Goal: Task Accomplishment & Management: Manage account settings

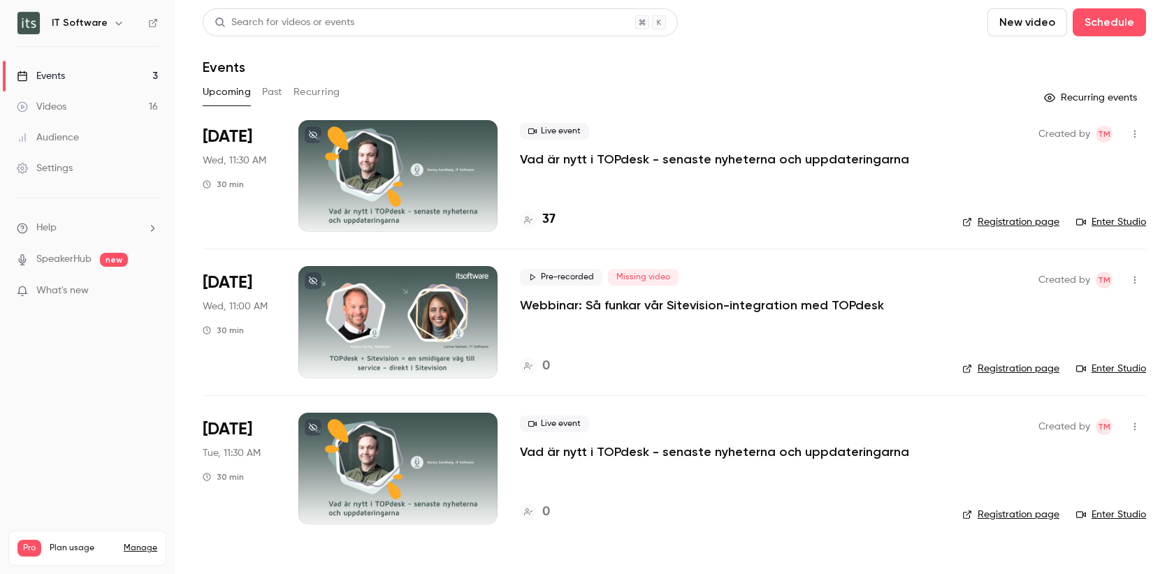
click at [514, 72] on div "Events" at bounding box center [674, 67] width 943 height 17
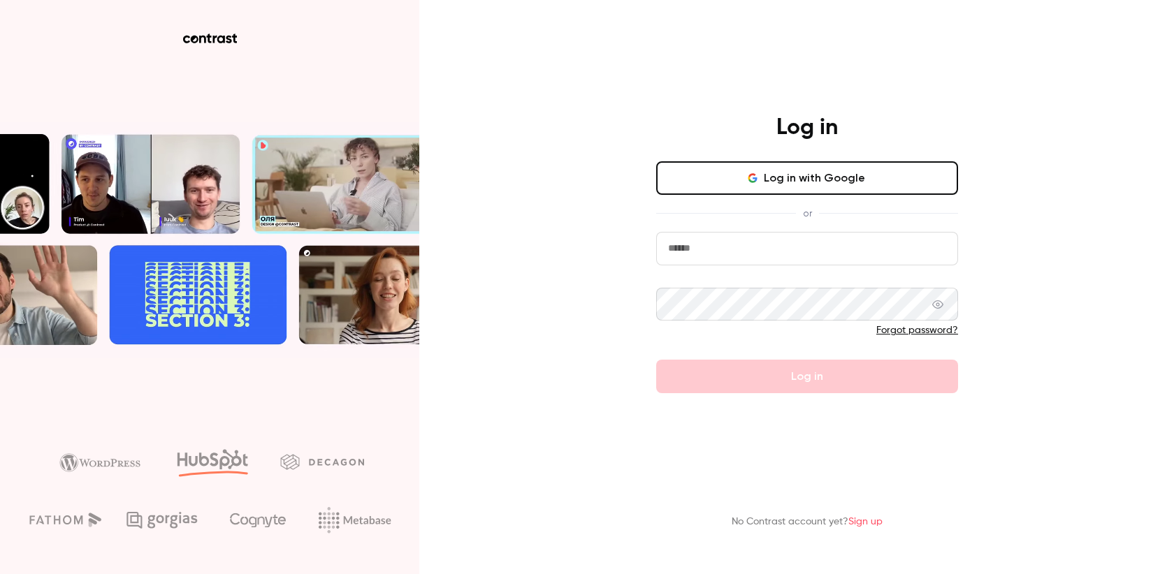
click at [749, 247] on input "email" at bounding box center [807, 249] width 302 height 34
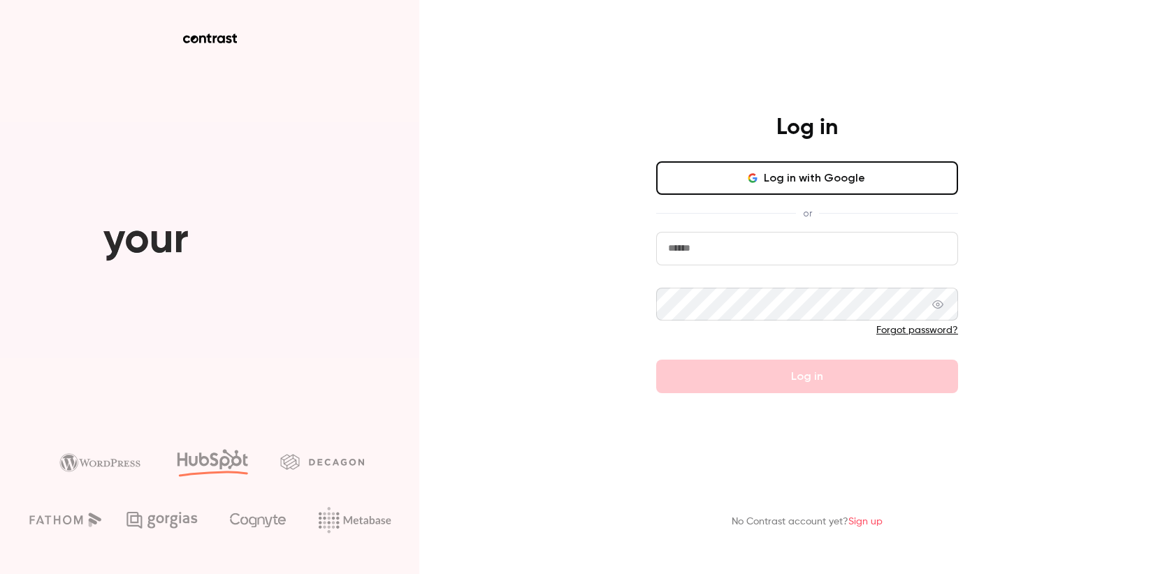
type input "**********"
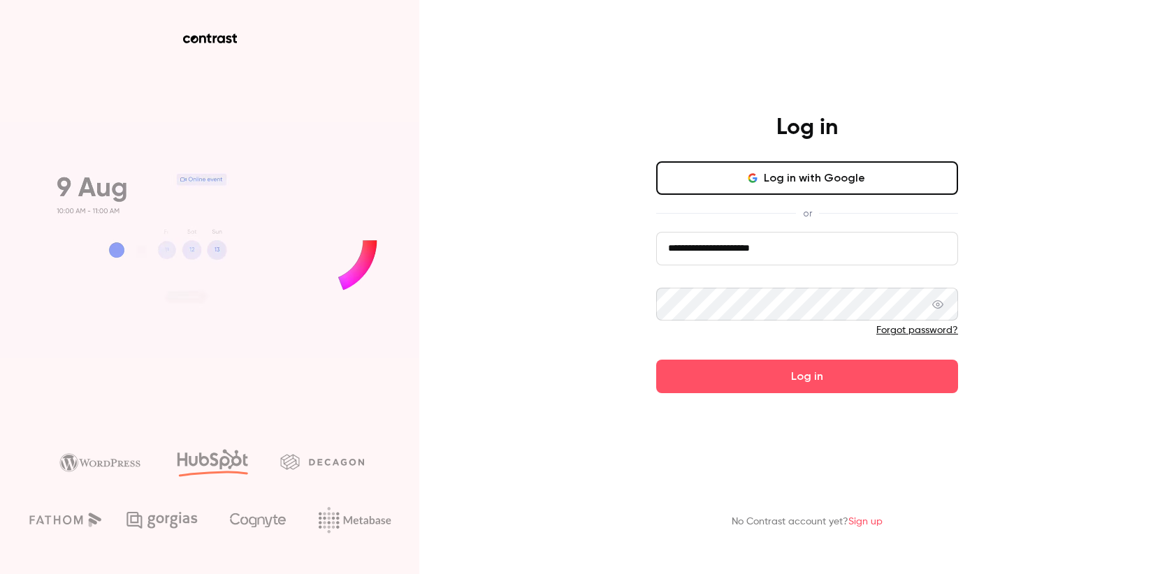
click at [811, 377] on button "Log in" at bounding box center [807, 377] width 302 height 34
